Goal: Information Seeking & Learning: Learn about a topic

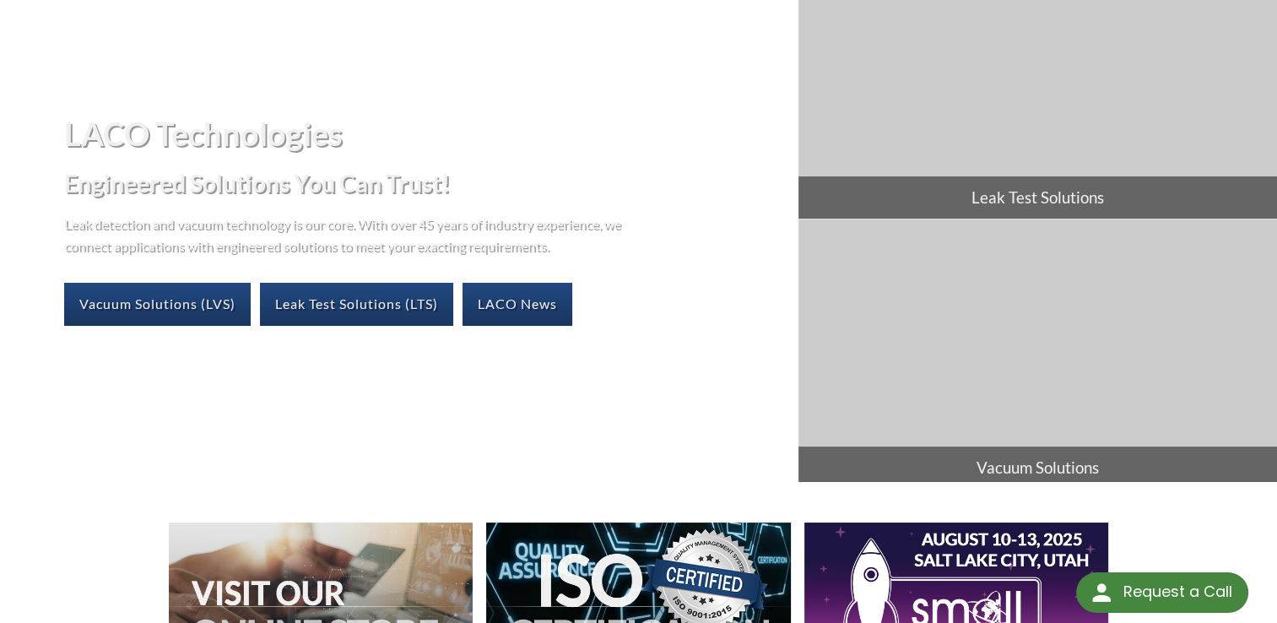
scroll to position [84, 0]
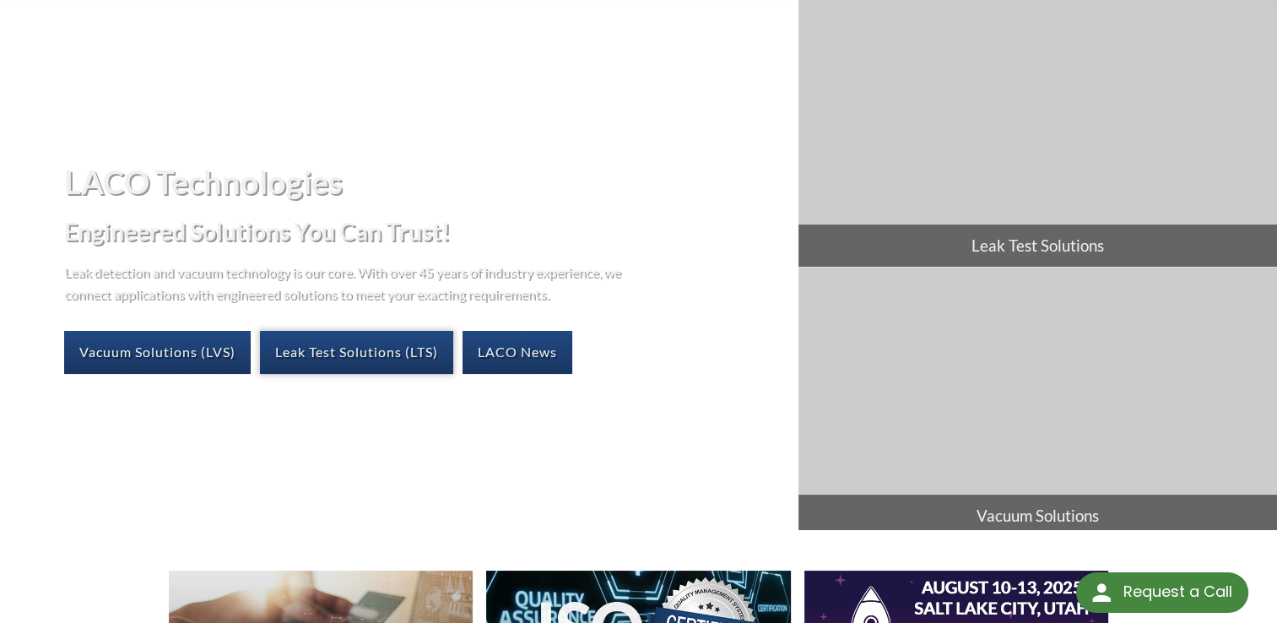
click at [359, 349] on link "Leak Test Solutions (LTS)" at bounding box center [356, 352] width 193 height 42
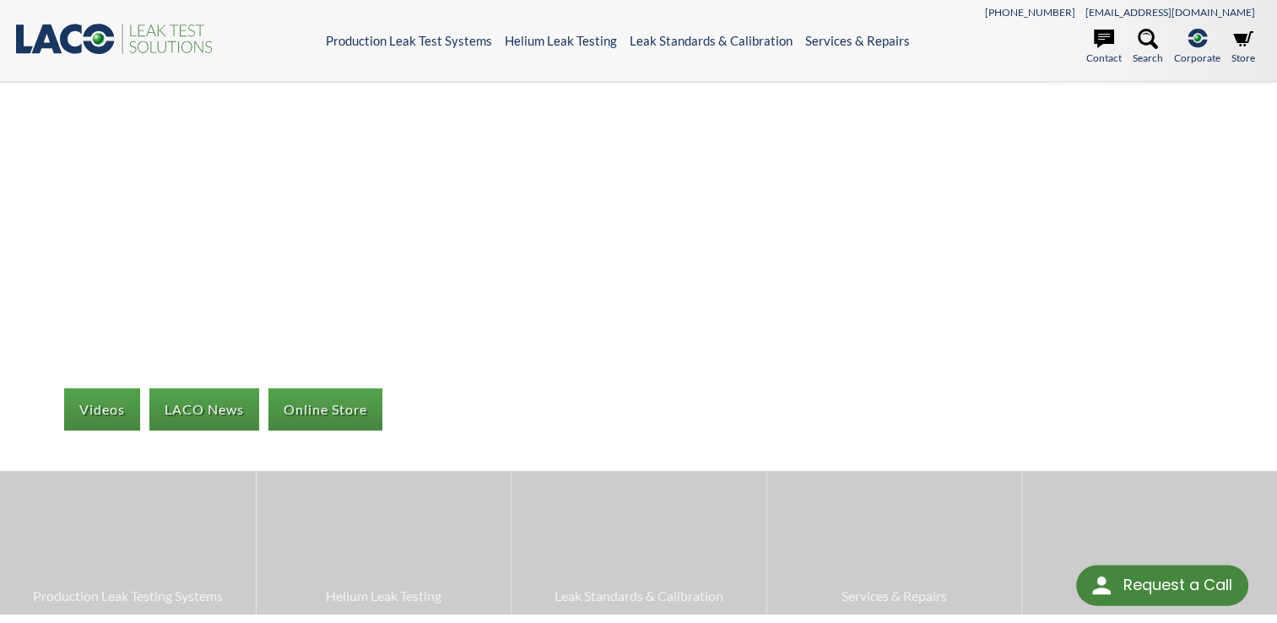
select select "Language Translate Widget"
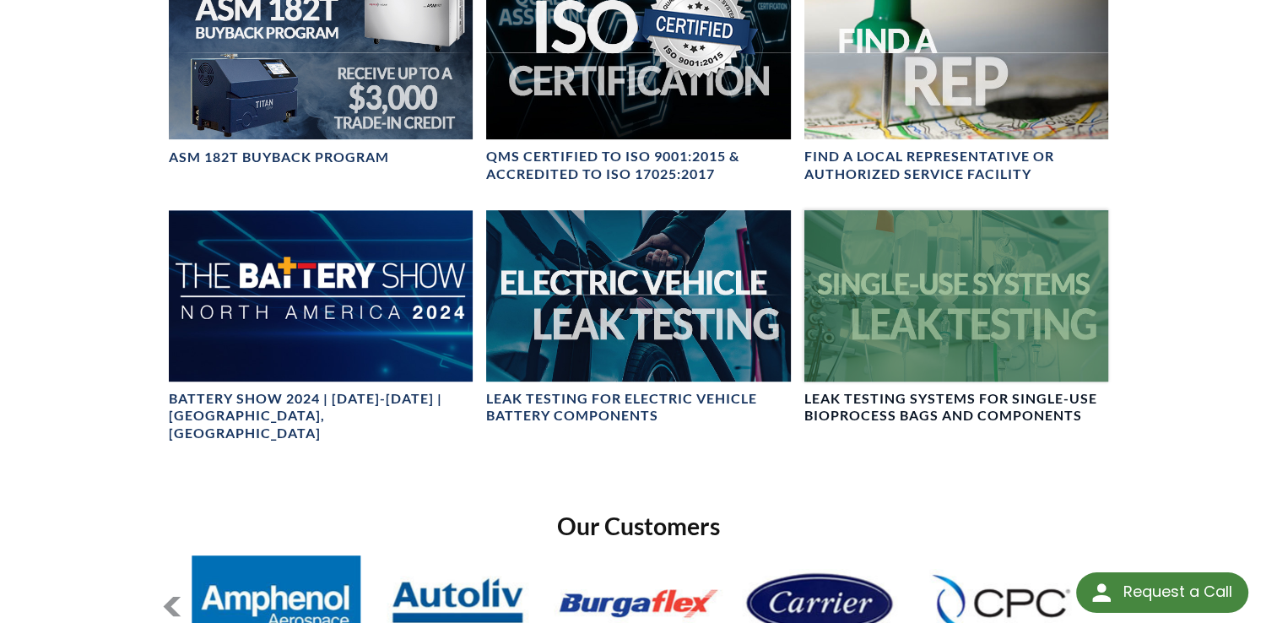
scroll to position [928, 0]
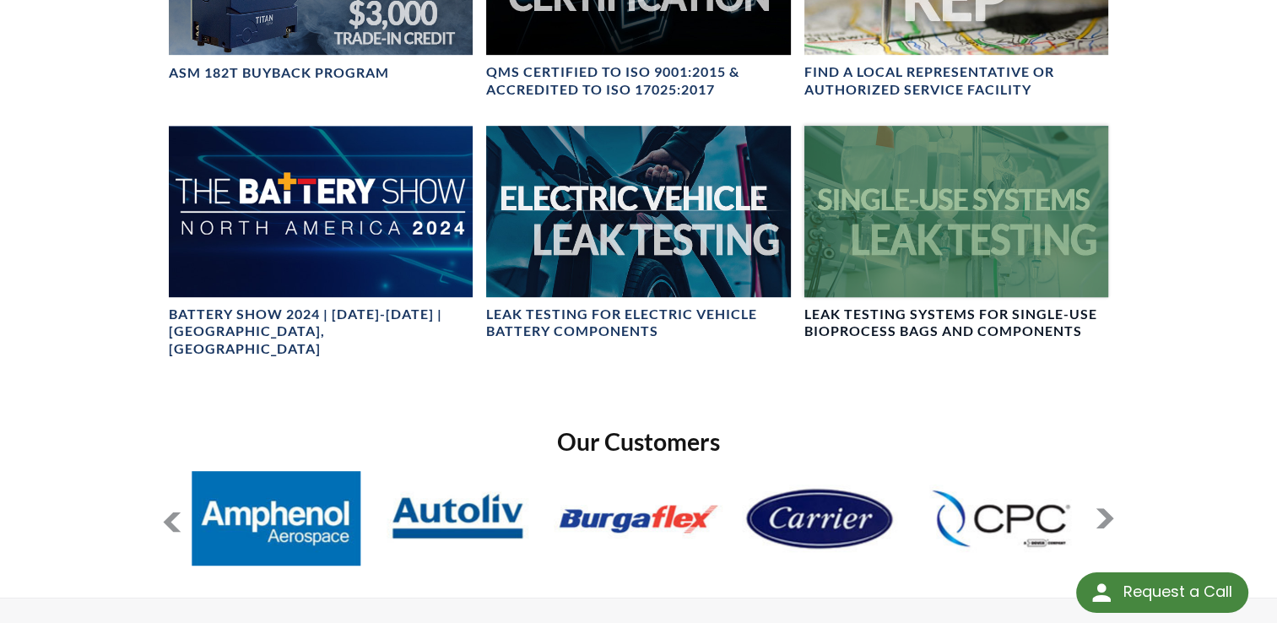
click at [958, 243] on div at bounding box center [956, 211] width 304 height 170
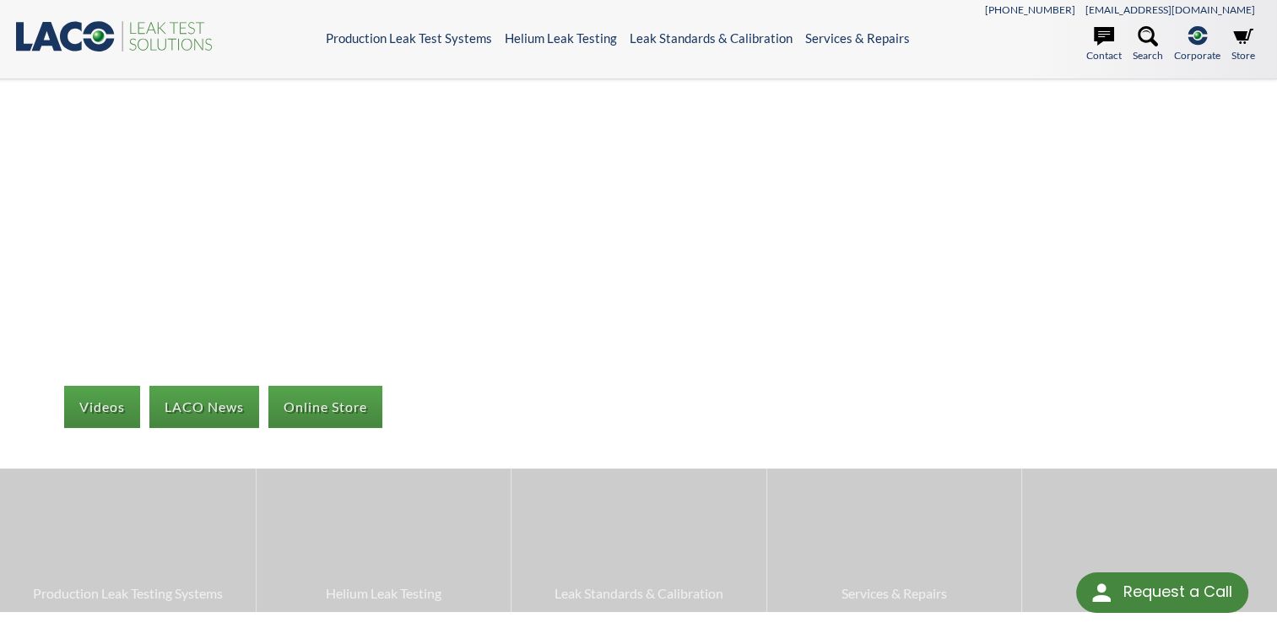
scroll to position [0, 0]
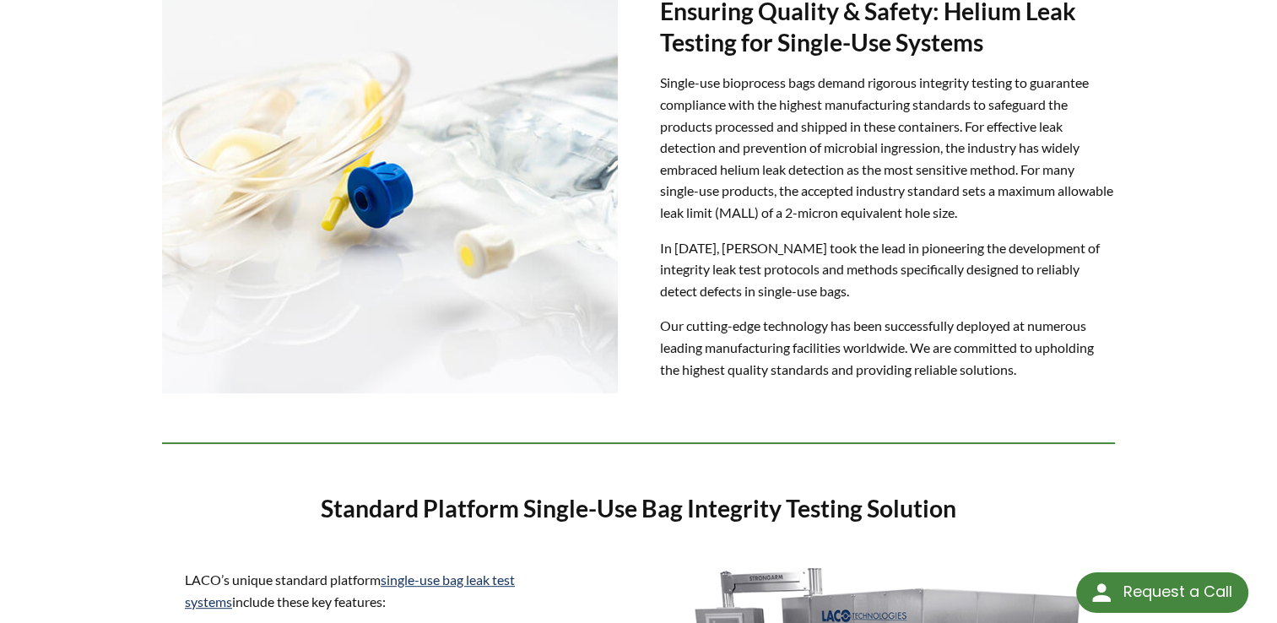
scroll to position [506, 0]
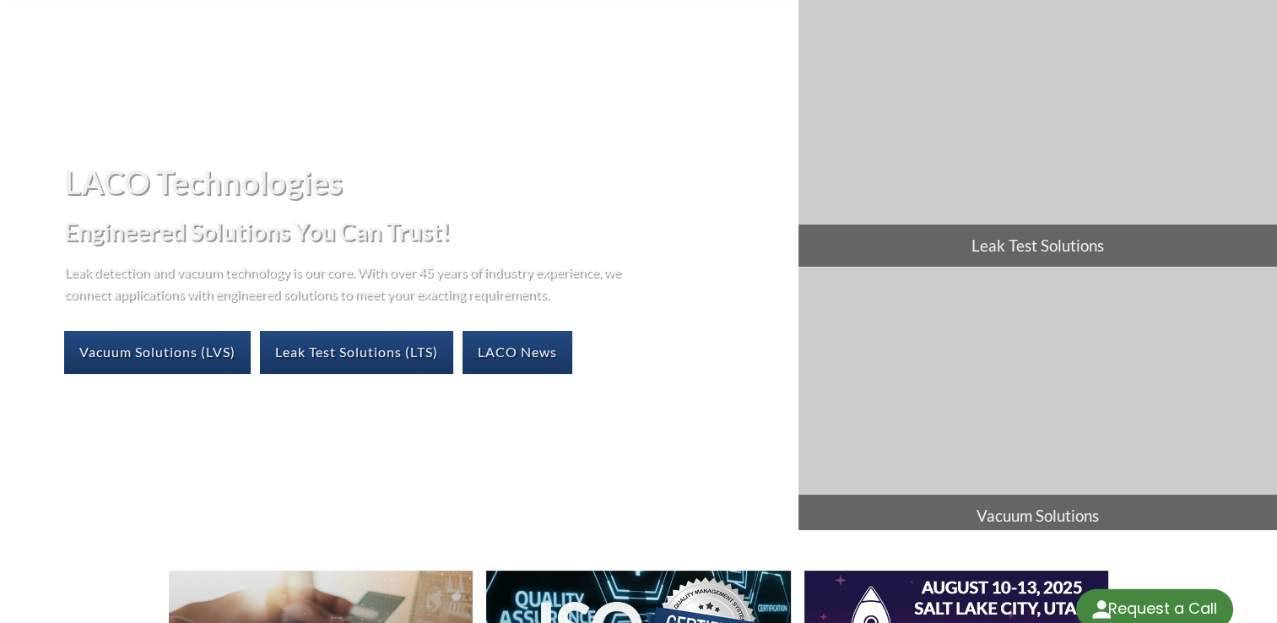
select select "Language Translate Widget"
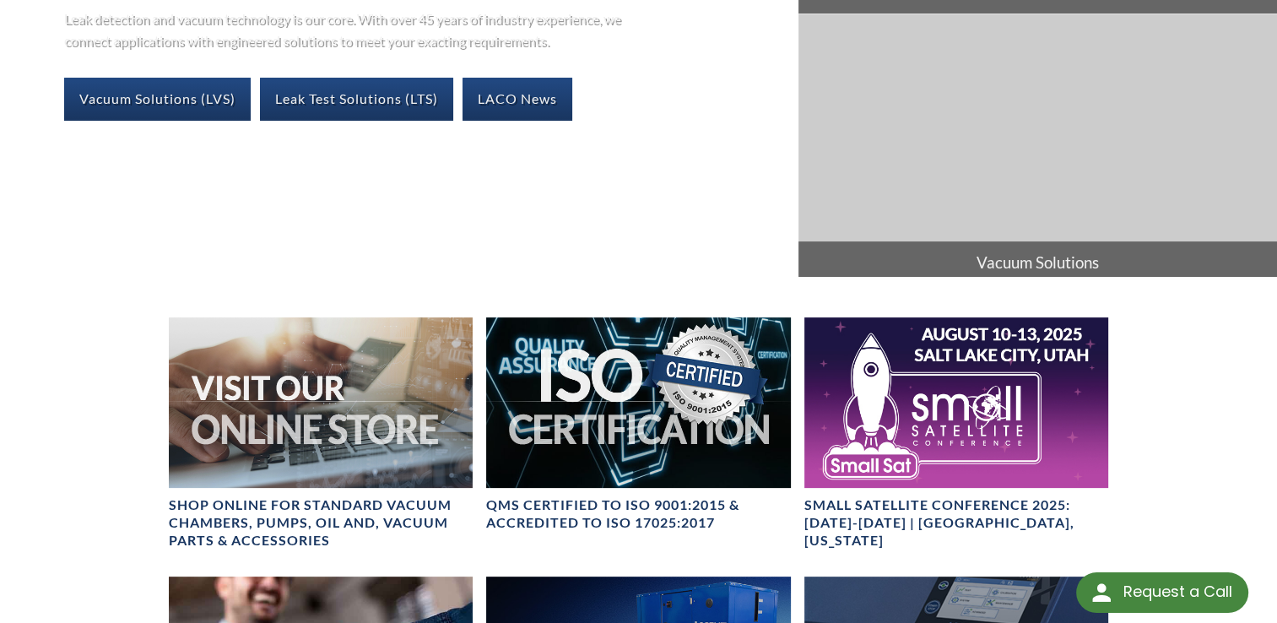
scroll to position [422, 0]
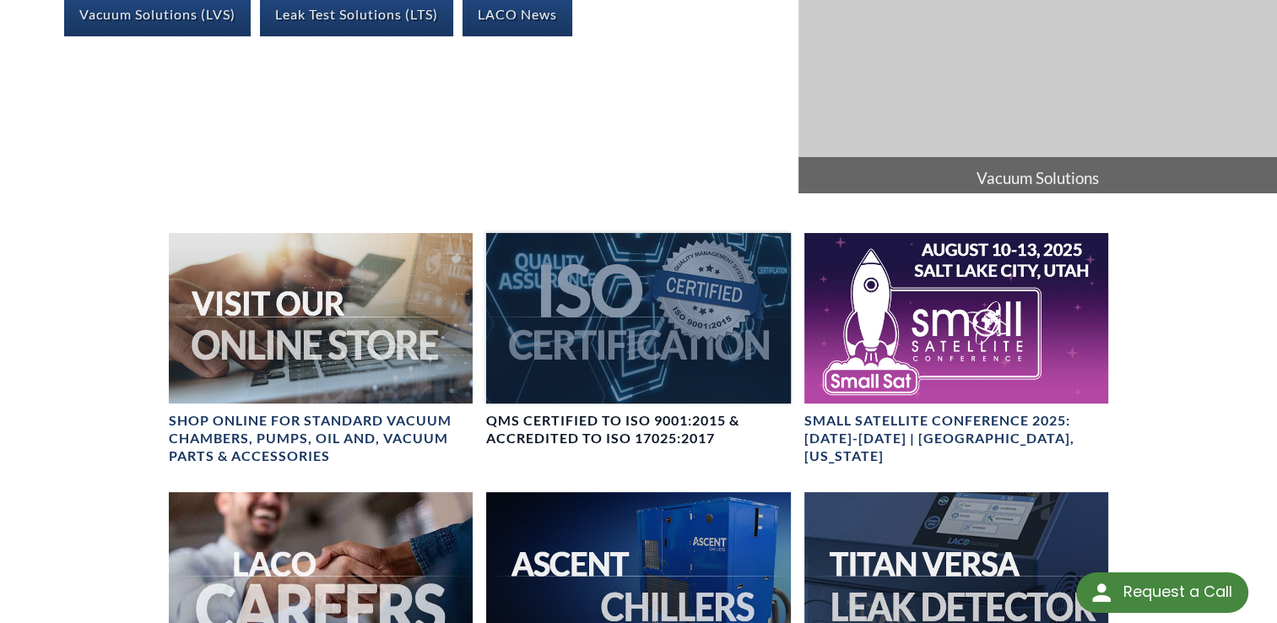
click at [677, 299] on div at bounding box center [638, 318] width 304 height 170
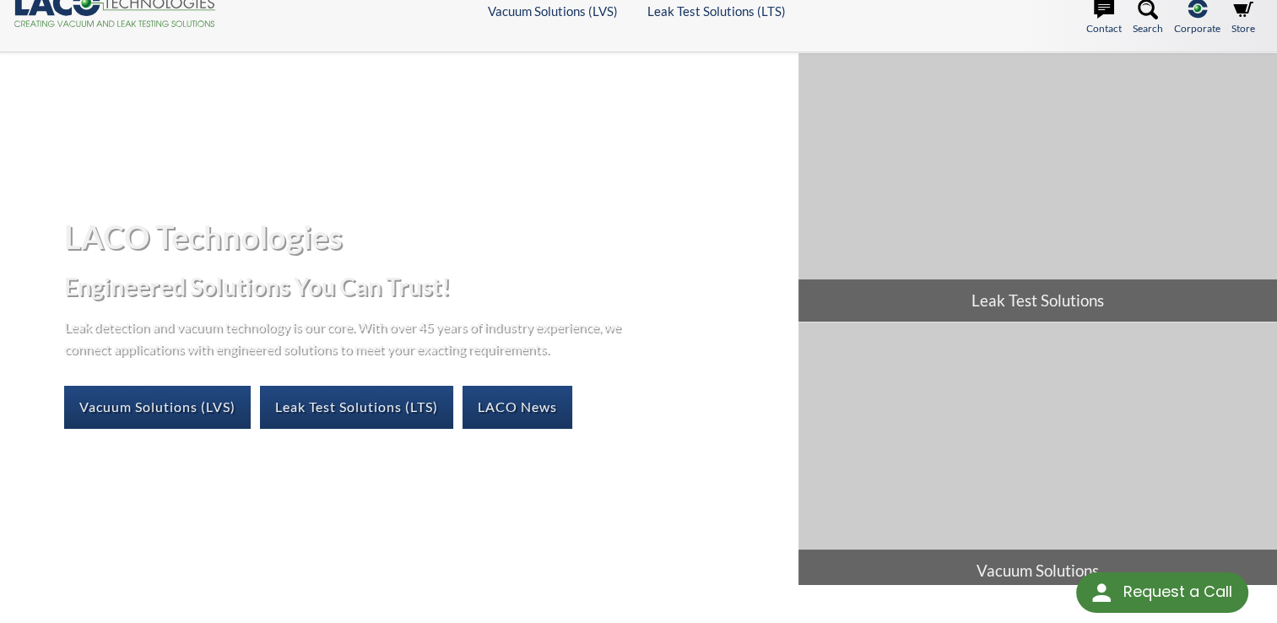
scroll to position [0, 0]
